Goal: Transaction & Acquisition: Book appointment/travel/reservation

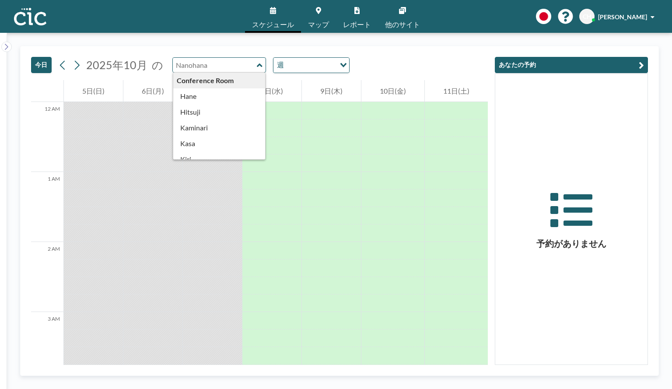
click at [233, 66] on input "text" at bounding box center [215, 65] width 84 height 14
type input "Kumori"
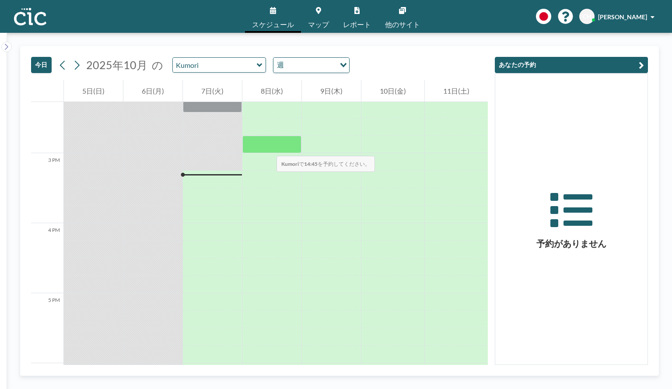
scroll to position [997, 0]
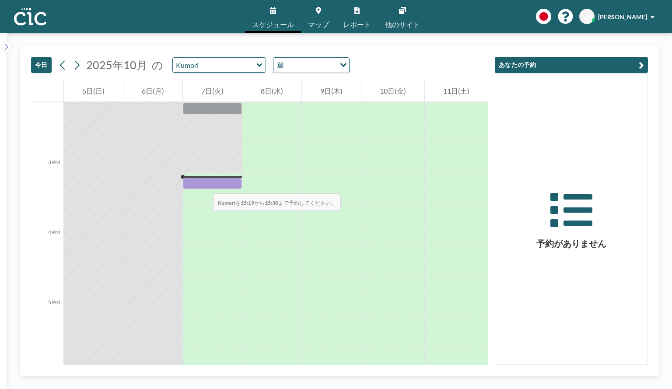
click at [204, 185] on div at bounding box center [212, 184] width 59 height 12
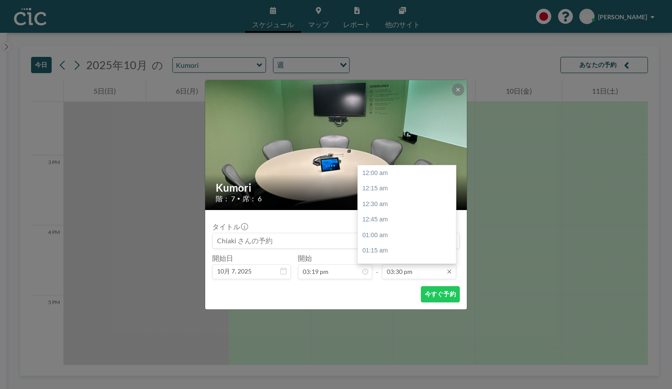
scroll to position [966, 0]
click at [387, 248] on div "04:45 pm" at bounding box center [409, 251] width 102 height 16
type input "04:45 pm"
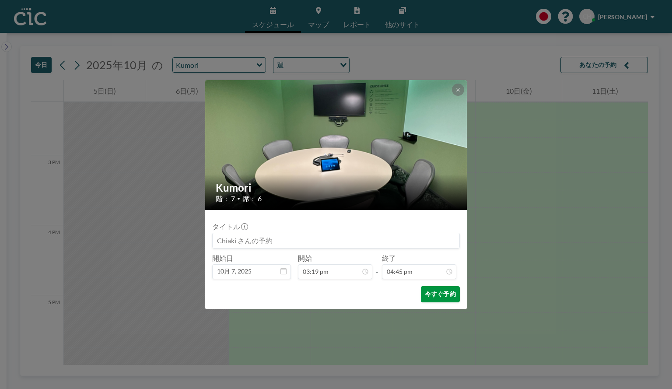
click at [440, 295] on button "今すぐ予約" at bounding box center [440, 294] width 39 height 16
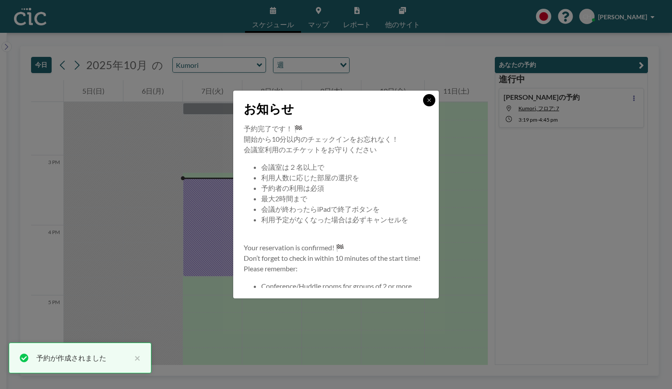
click at [425, 103] on button at bounding box center [429, 100] width 12 height 12
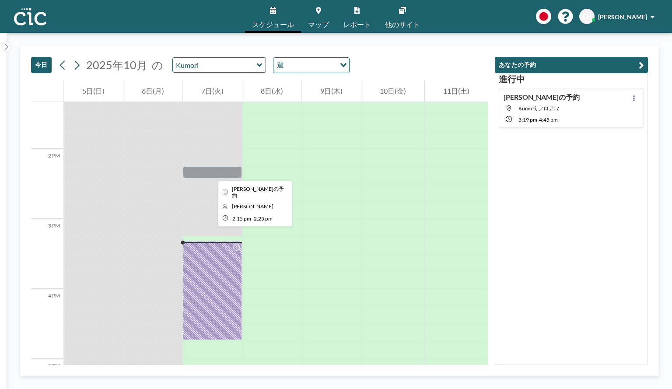
scroll to position [1015, 0]
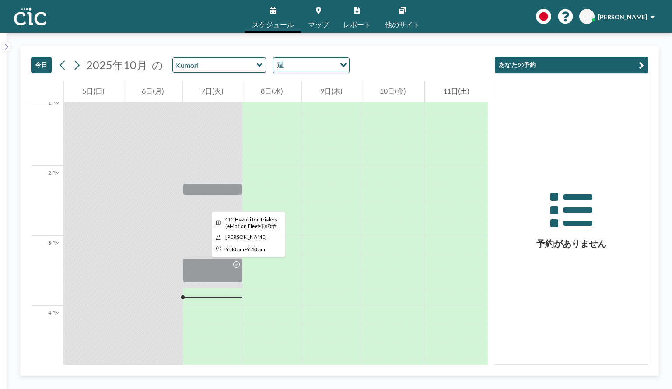
scroll to position [919, 0]
